Goal: Navigation & Orientation: Find specific page/section

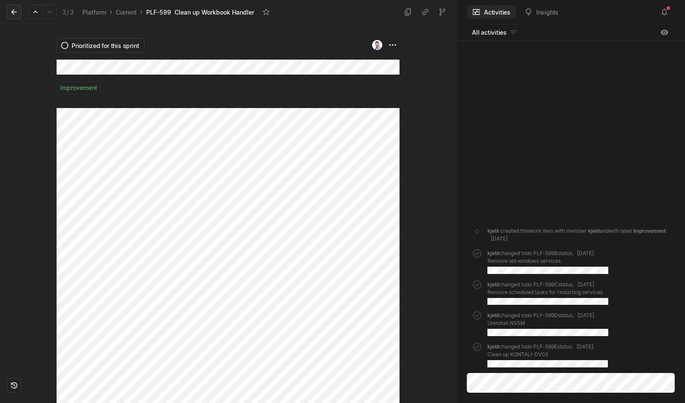
click at [20, 12] on button at bounding box center [14, 12] width 15 height 15
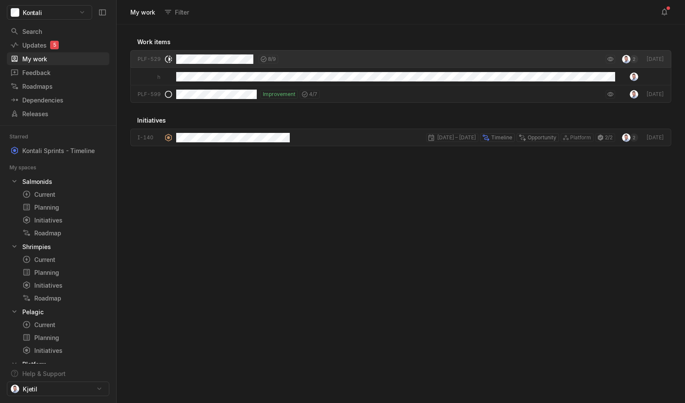
scroll to position [374, 564]
click at [42, 84] on div "Roadmaps" at bounding box center [37, 86] width 54 height 9
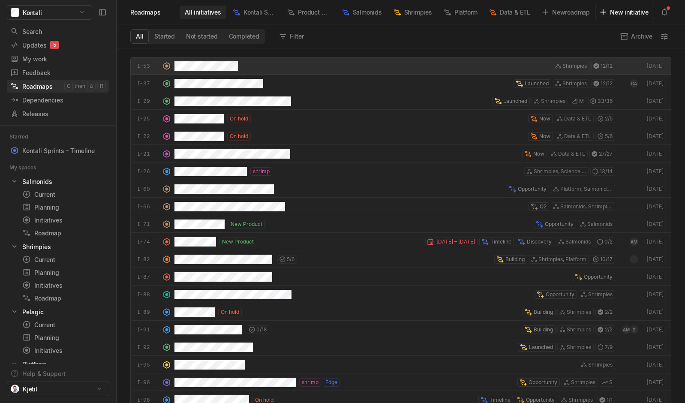
scroll to position [350, 564]
click at [350, 13] on div "Salmonids" at bounding box center [361, 13] width 51 height 14
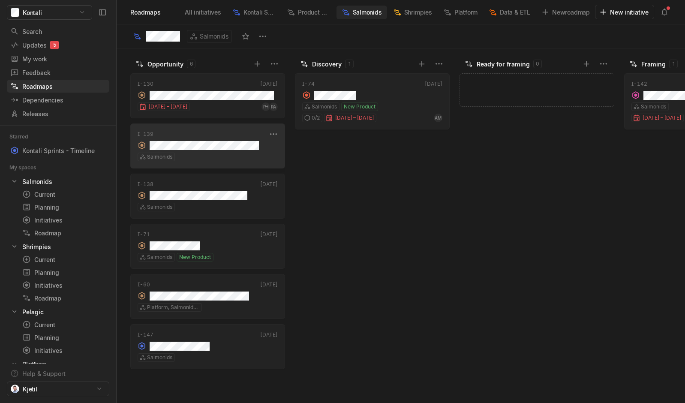
click at [213, 153] on div "Salmonids" at bounding box center [208, 157] width 140 height 9
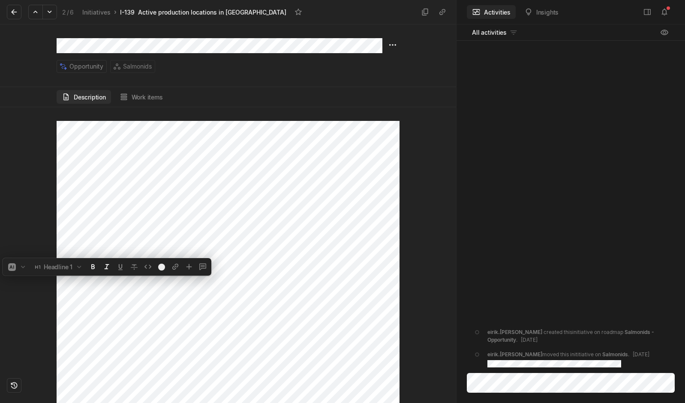
click at [141, 257] on body "Kontali Search / Updates 5 g then u My work = Feedback g then f Roadmaps g then…" at bounding box center [342, 201] width 685 height 403
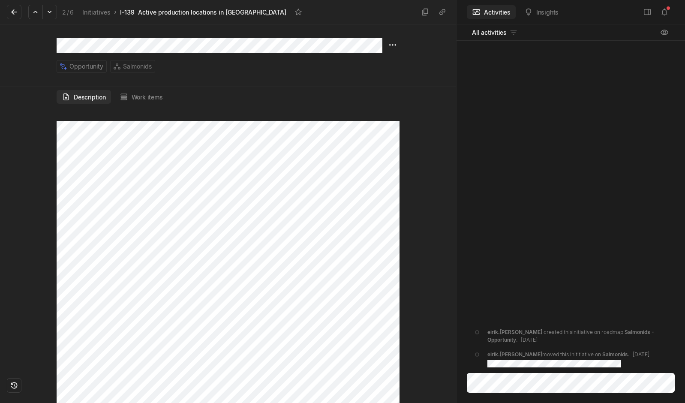
drag, startPoint x: 141, startPoint y: 256, endPoint x: 338, endPoint y: 57, distance: 280.5
click at [338, 57] on div "Opportunity Salmonids" at bounding box center [220, 55] width 326 height 35
click at [395, 42] on html "Kontali Search / Updates 5 g then u My work = Feedback g then f Roadmaps g then…" at bounding box center [342, 201] width 685 height 403
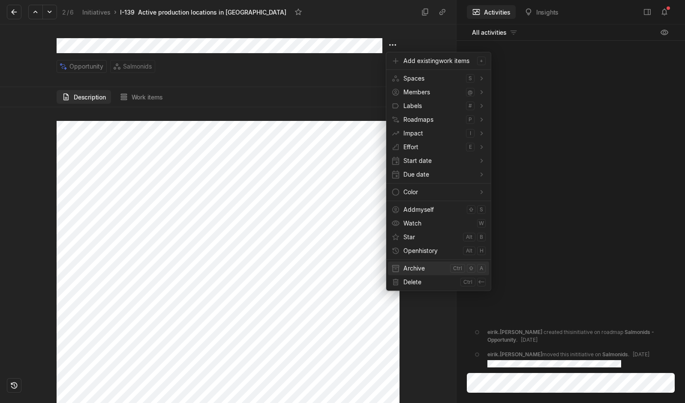
click at [404, 273] on span "Archive" at bounding box center [424, 268] width 43 height 14
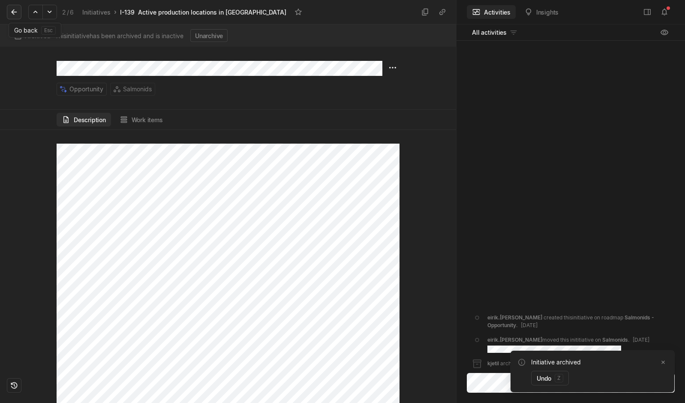
click at [15, 11] on icon at bounding box center [14, 12] width 9 height 9
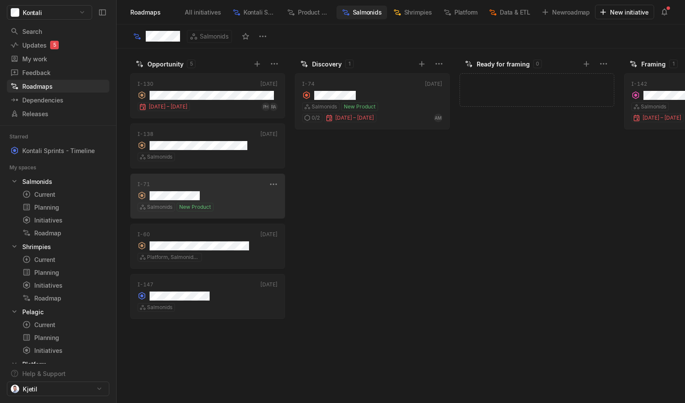
click at [242, 185] on div "I-71" at bounding box center [202, 184] width 129 height 8
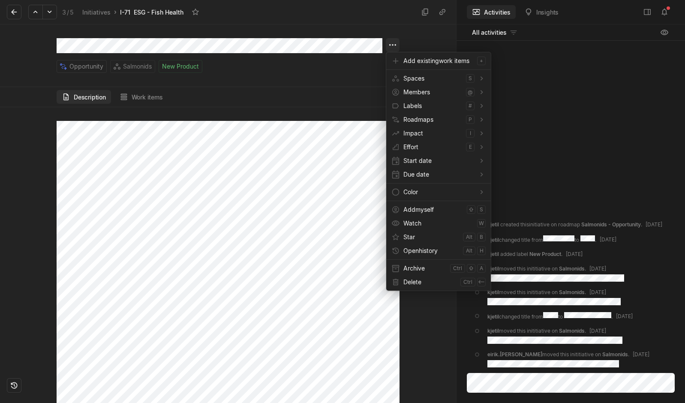
click at [391, 47] on html "Kontali Search / Updates 5 g then u My work = Feedback g then f Roadmaps g then…" at bounding box center [342, 201] width 685 height 403
click at [411, 265] on span "Archive" at bounding box center [424, 268] width 43 height 14
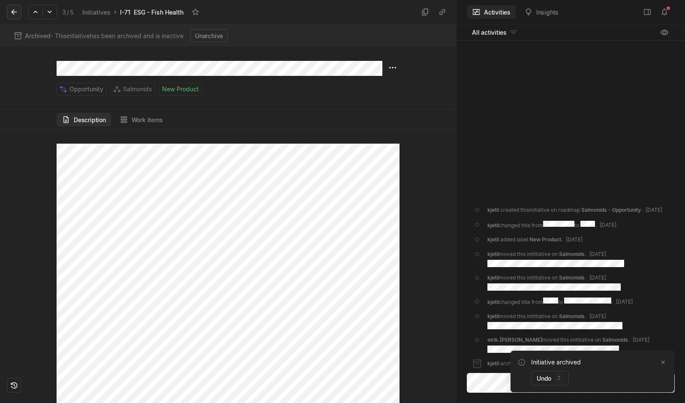
click at [14, 9] on icon at bounding box center [14, 12] width 9 height 9
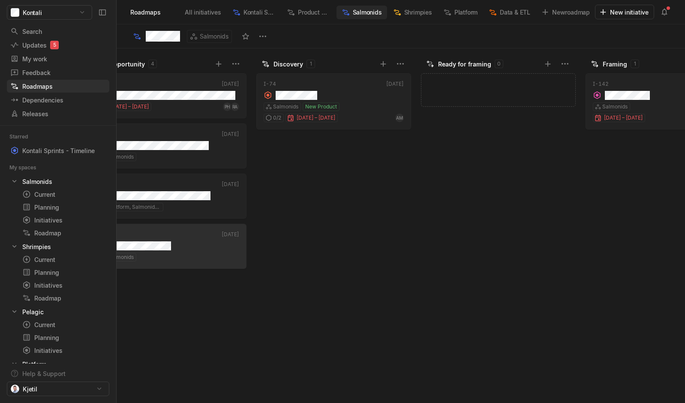
scroll to position [0, 38]
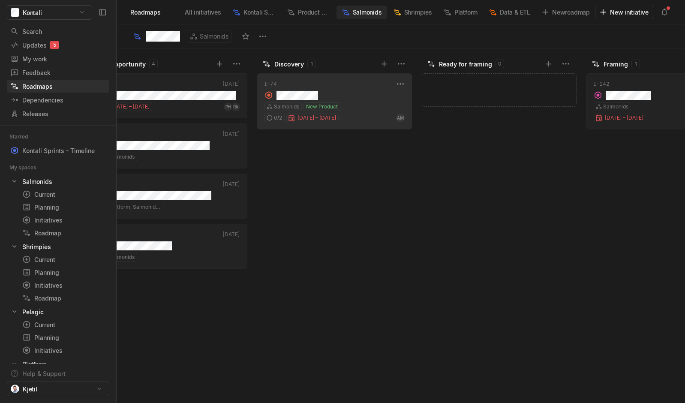
click at [339, 97] on div "grid" at bounding box center [334, 94] width 140 height 12
